Goal: Complete application form

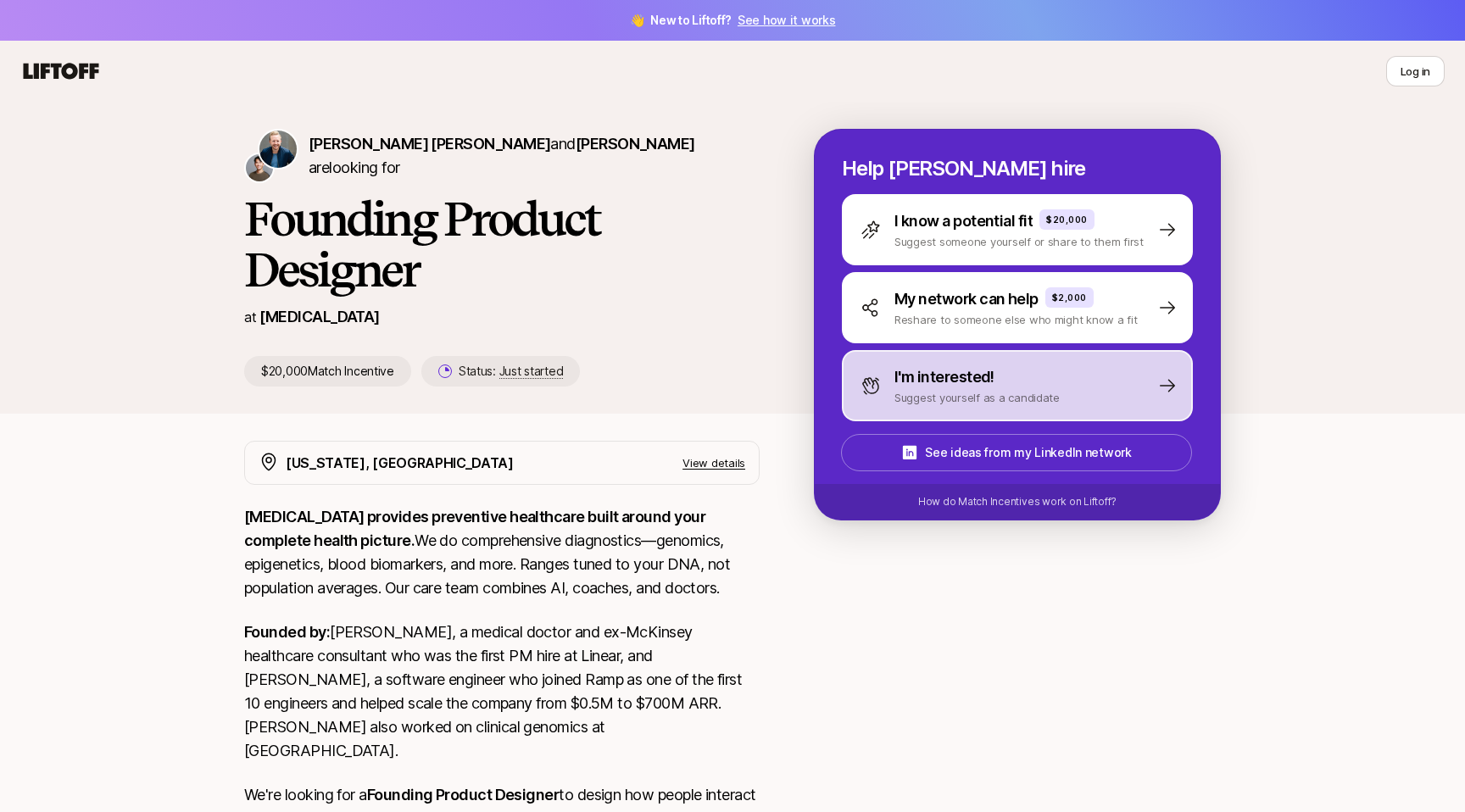
click at [1058, 391] on div "I'm interested! Suggest yourself as a candidate" at bounding box center [1018, 385] width 351 height 71
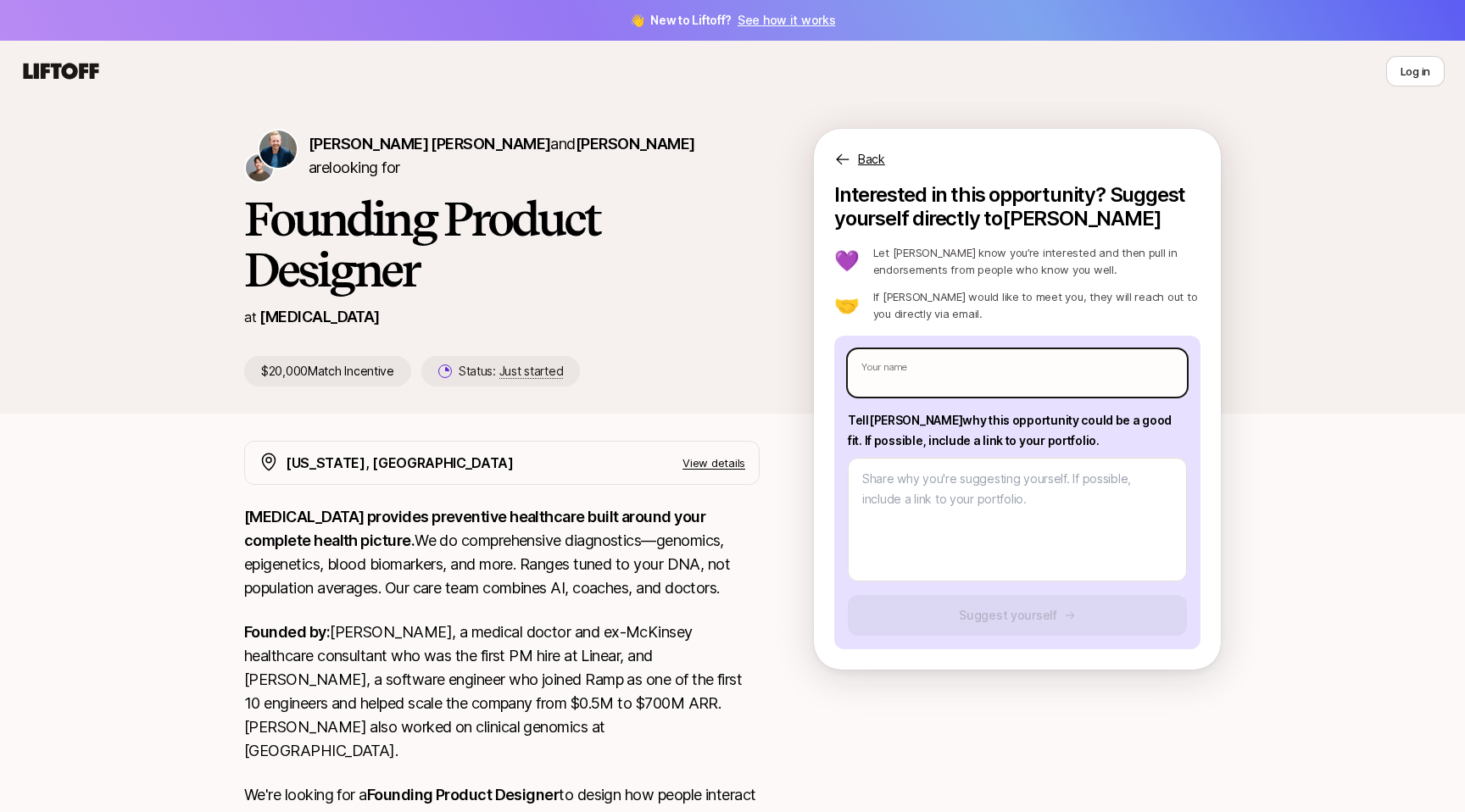
click at [891, 391] on input "text" at bounding box center [1018, 372] width 339 height 47
type textarea "x"
type input "A"
type textarea "x"
type input "Aa"
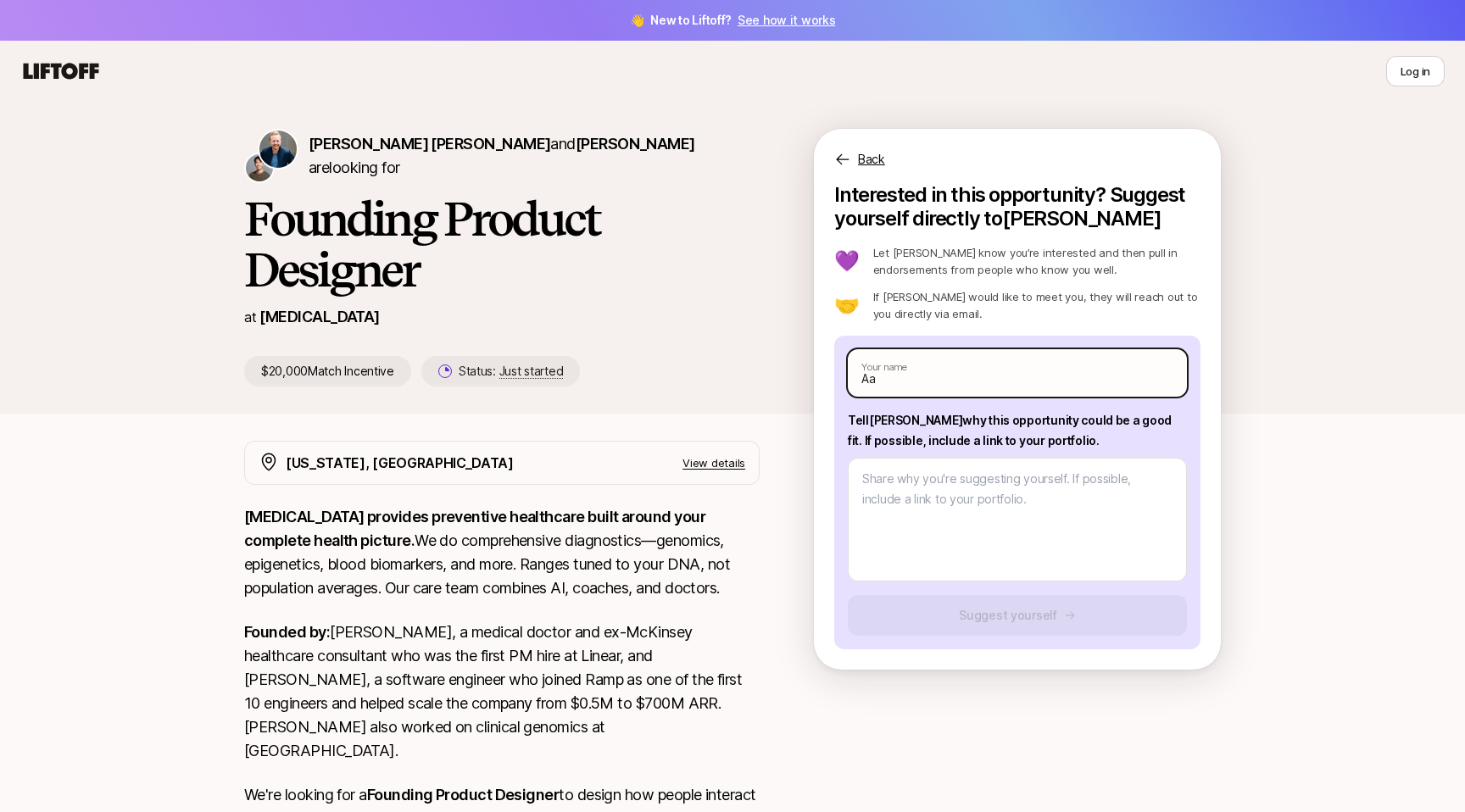
type textarea "x"
type input "Aar"
type textarea "x"
type input "Aaro"
type textarea "x"
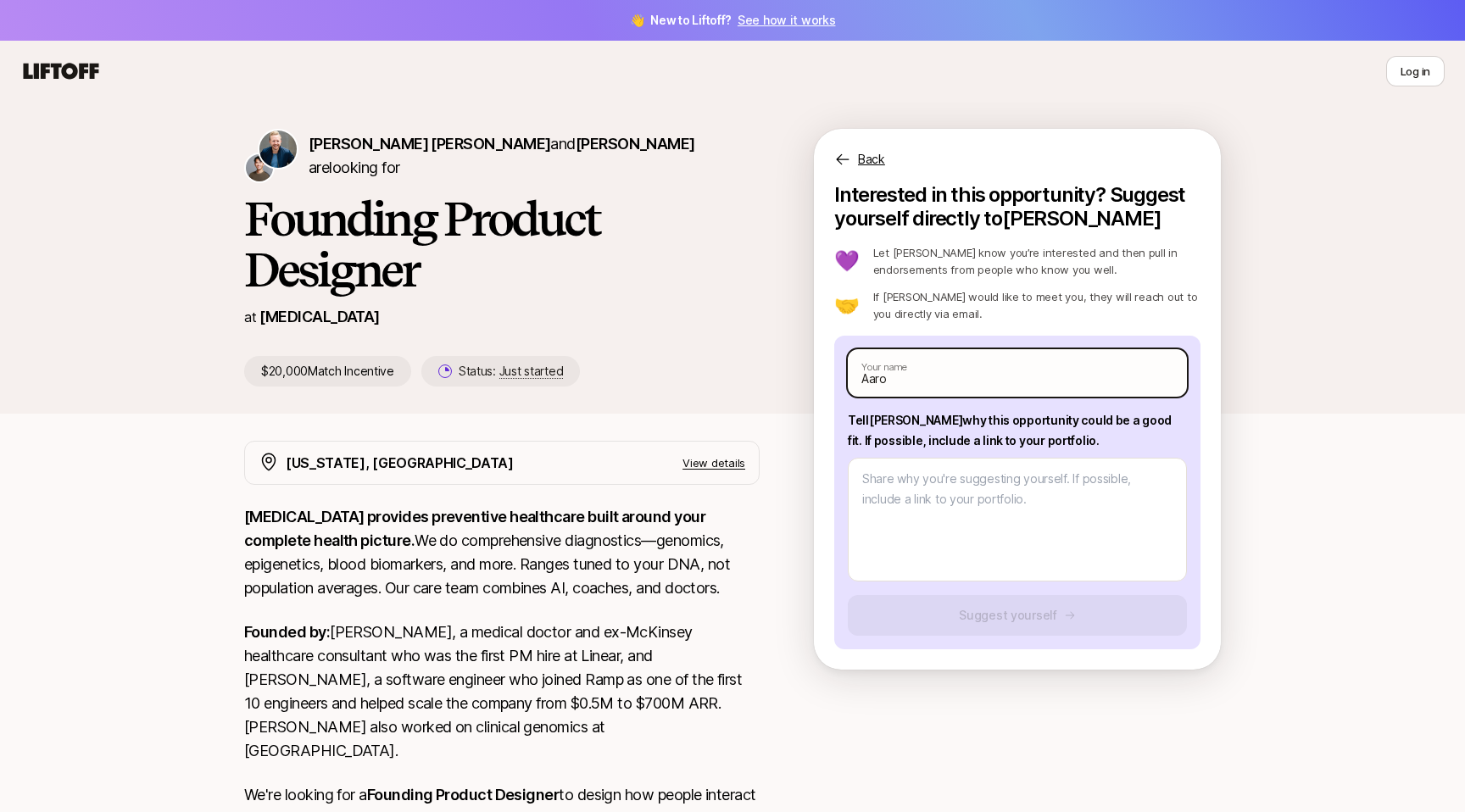
type input "[PERSON_NAME]"
type textarea "x"
type input "[PERSON_NAME]"
type textarea "x"
type input "[PERSON_NAME]"
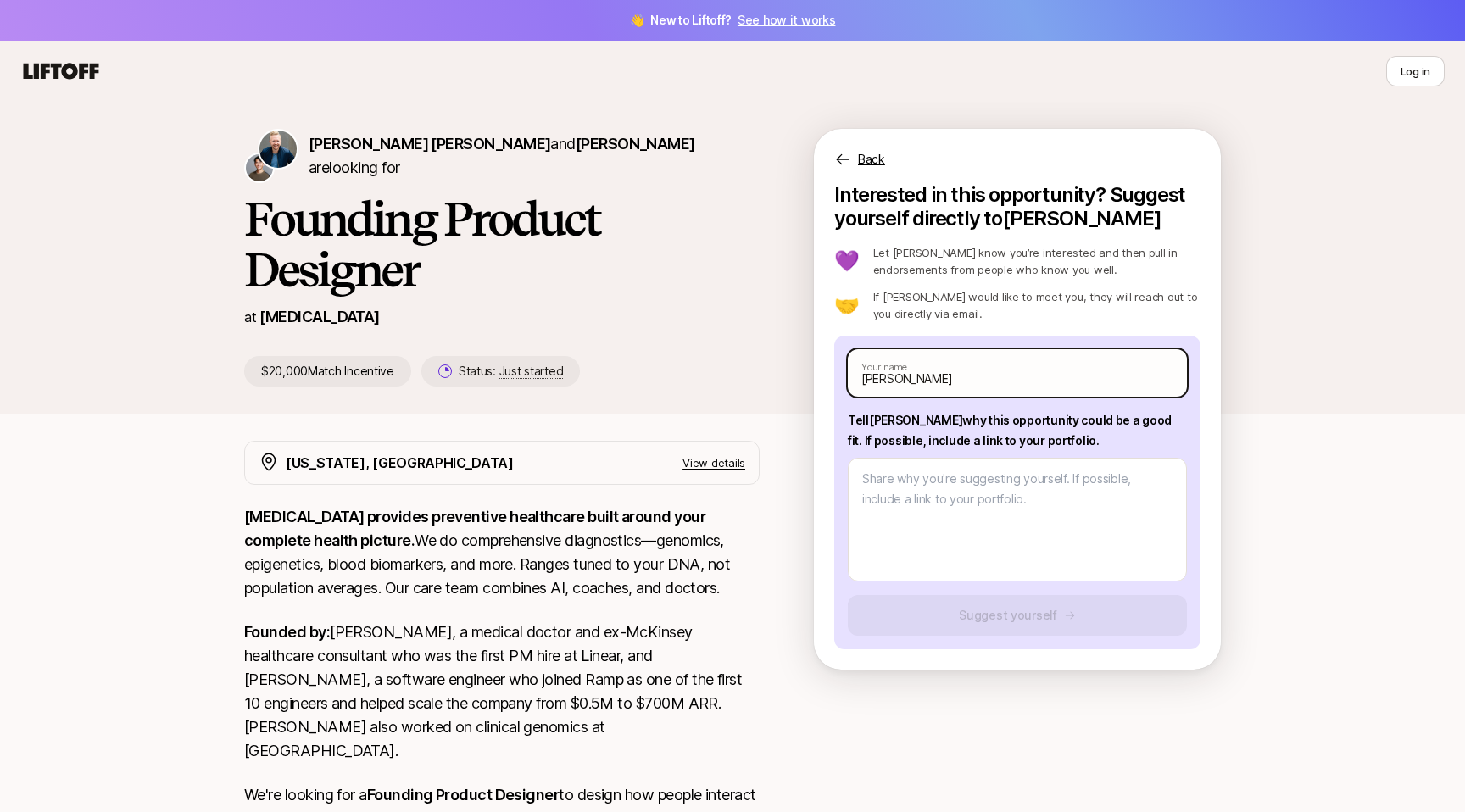
type textarea "x"
type input "[PERSON_NAME]"
type textarea "x"
type input "[PERSON_NAME]"
type textarea "x"
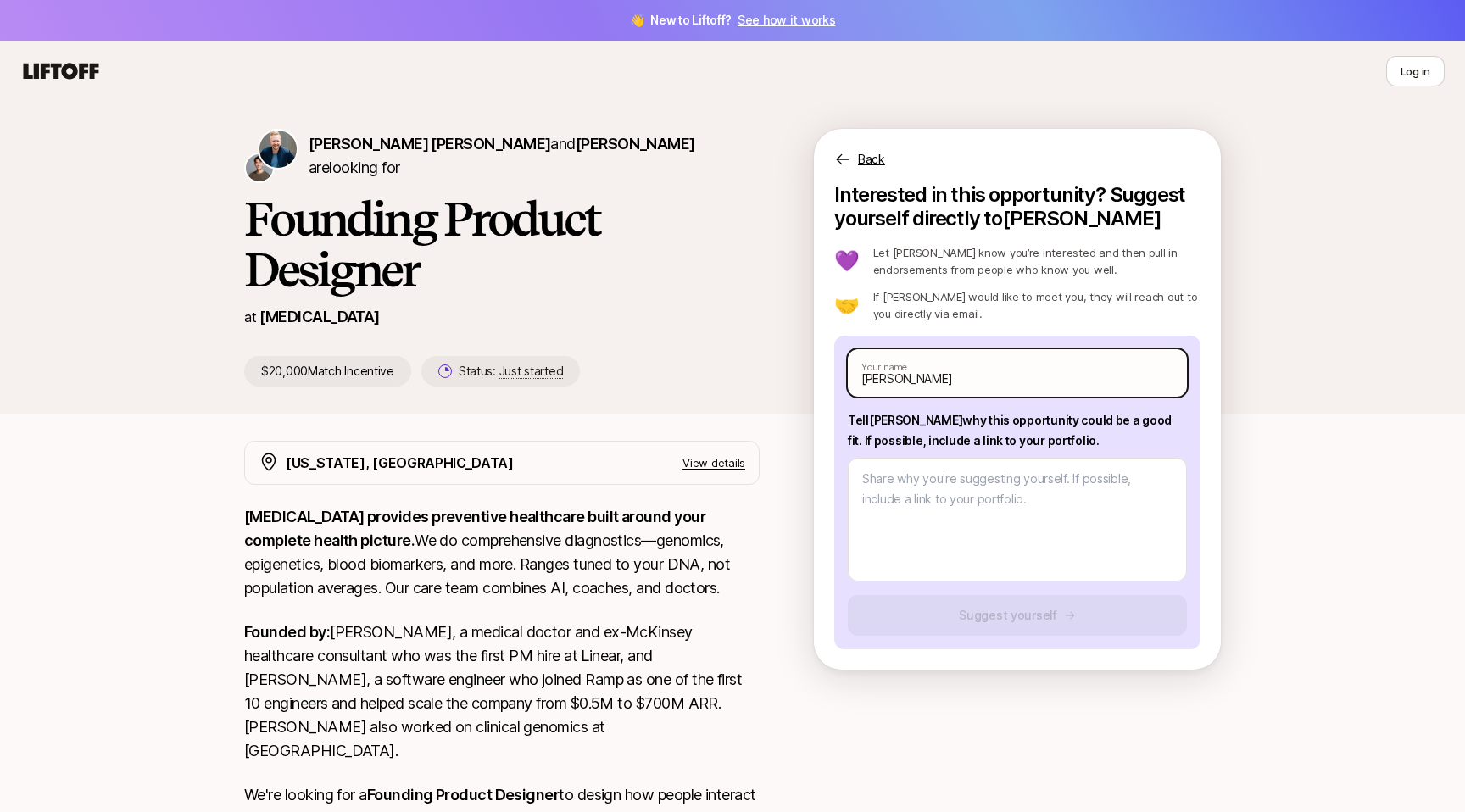
type input "[PERSON_NAME]"
type textarea "x"
type input "[PERSON_NAME]"
type textarea "x"
type input "[PERSON_NAME]"
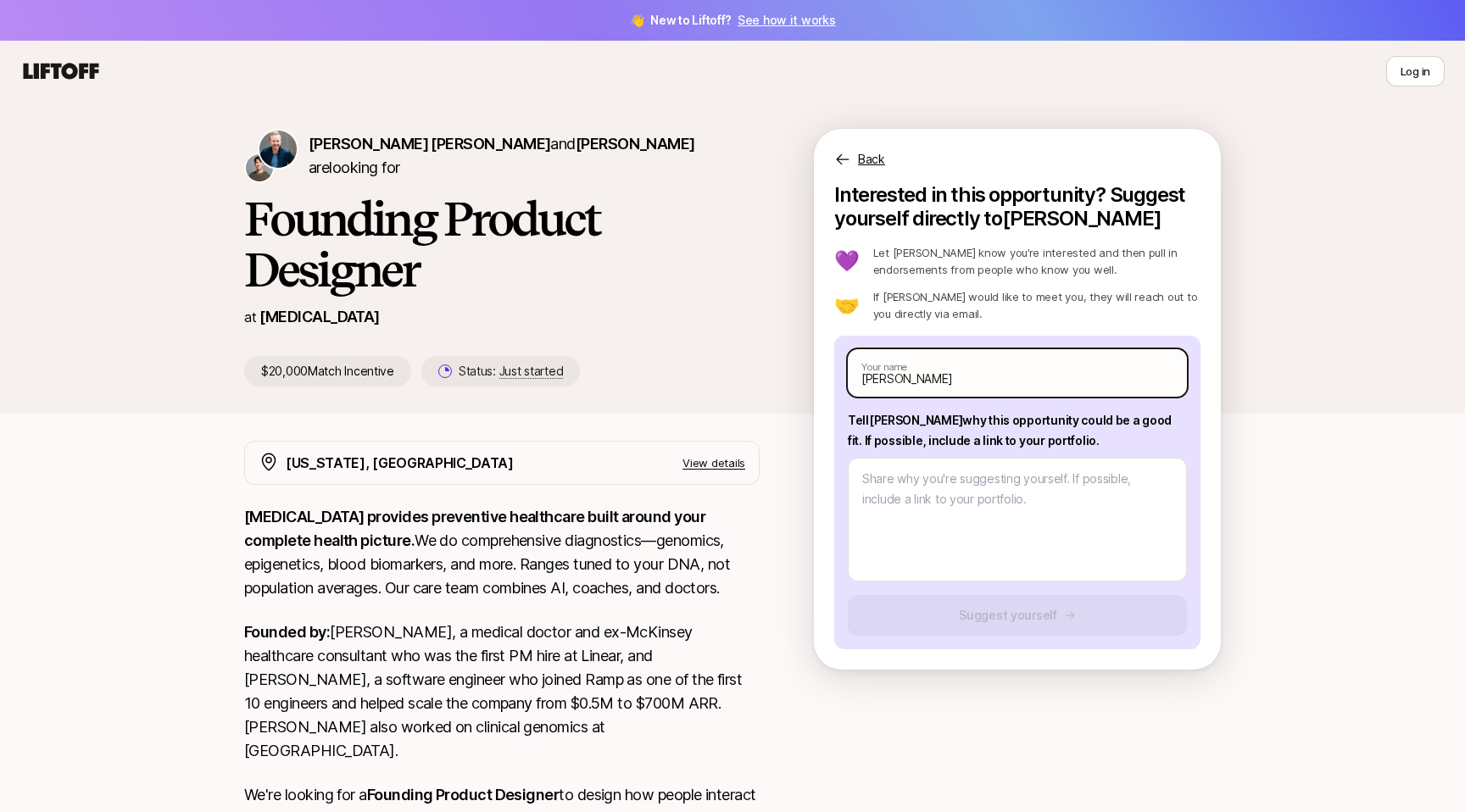
type textarea "x"
type input "[PERSON_NAME]"
type textarea "x"
type input "[PERSON_NAME]"
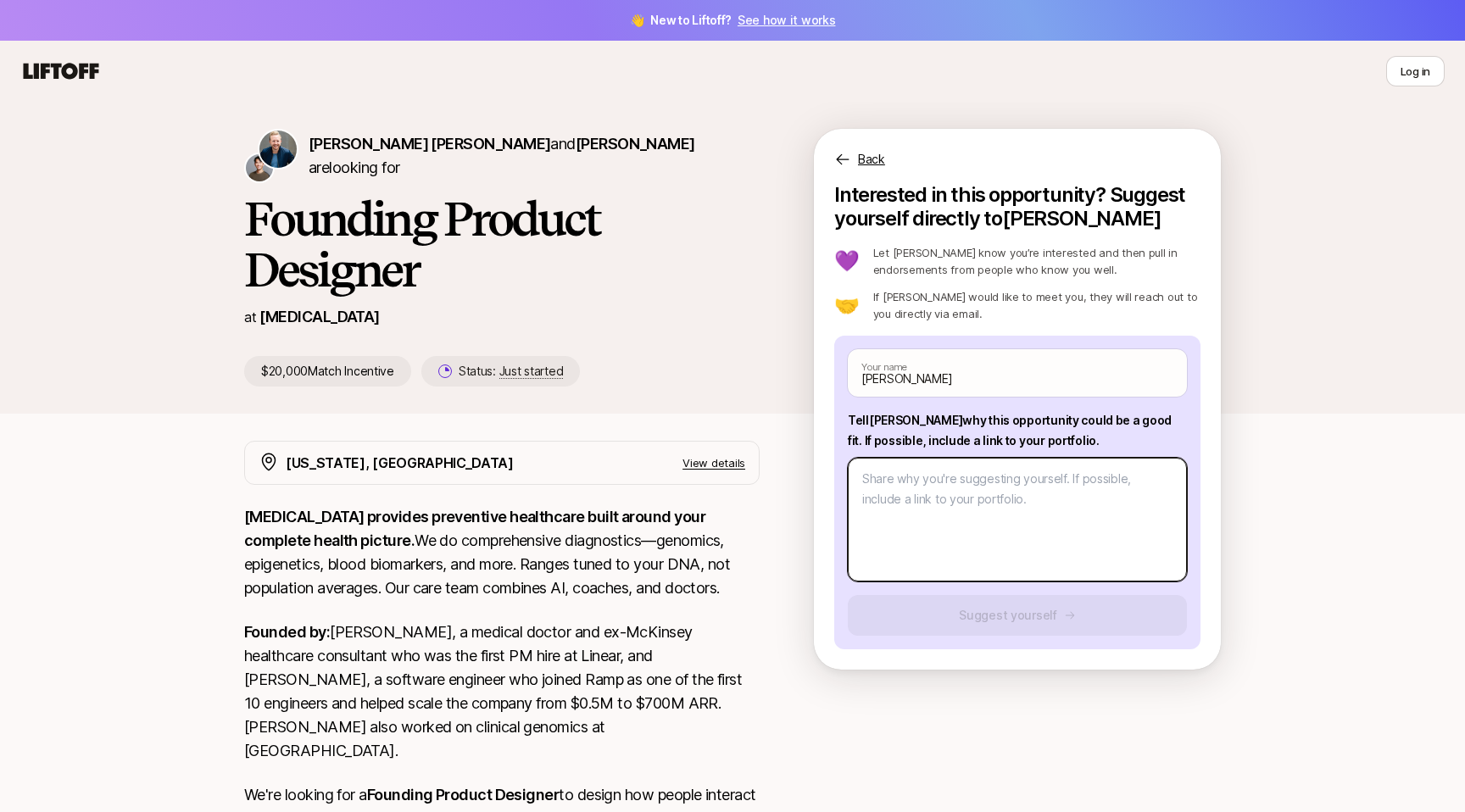
click at [866, 495] on textarea at bounding box center [1018, 520] width 339 height 124
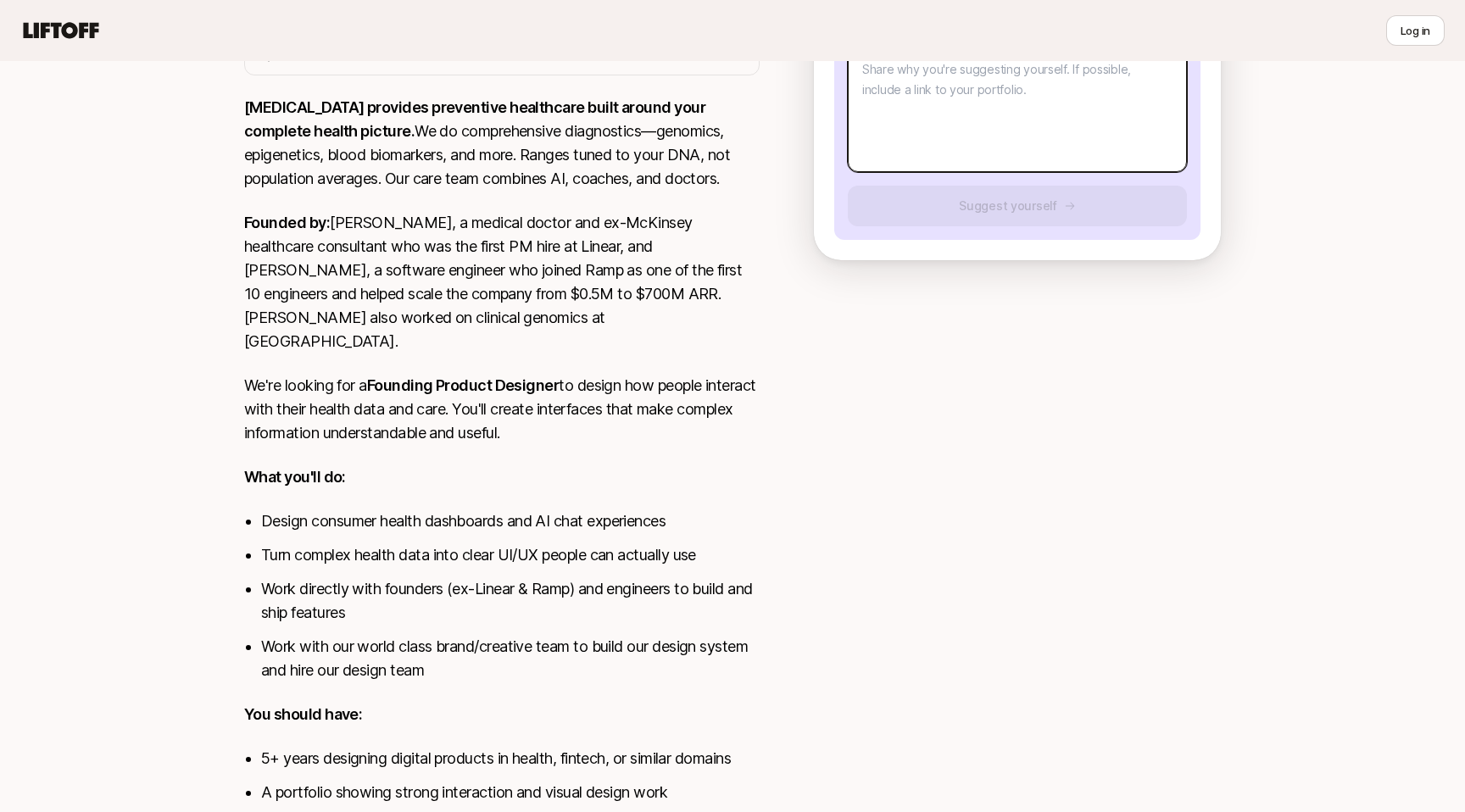
scroll to position [408, 0]
